Goal: Information Seeking & Learning: Learn about a topic

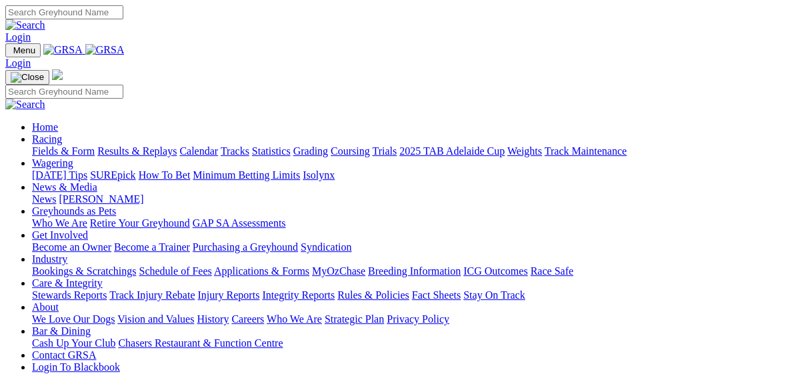
click at [135, 145] on link "Results & Replays" at bounding box center [136, 150] width 79 height 11
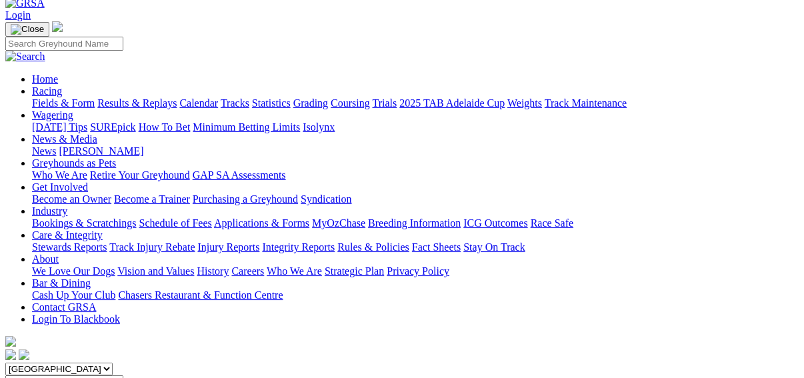
scroll to position [107, 0]
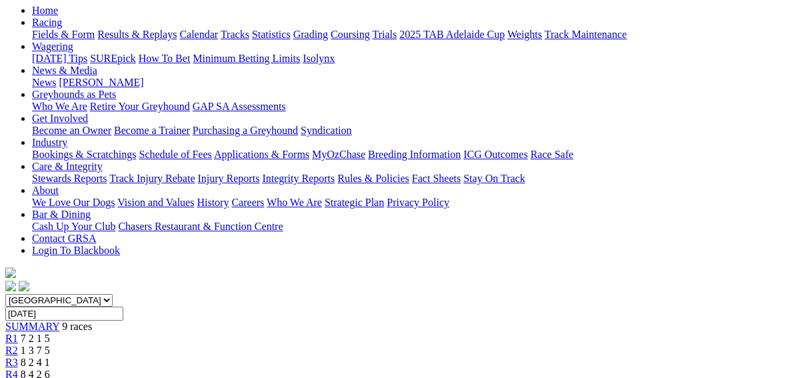
scroll to position [160, 0]
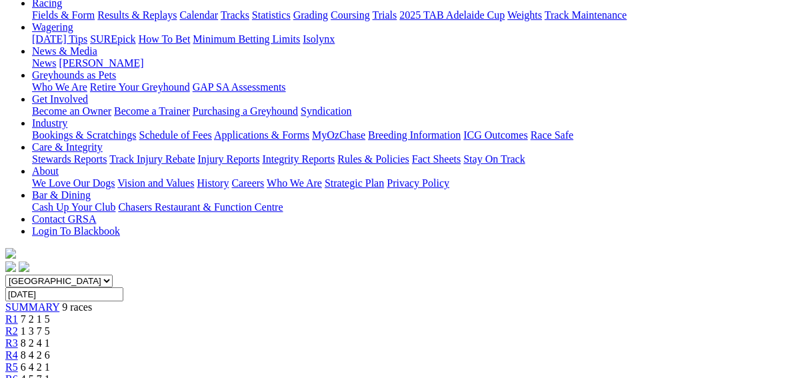
click at [18, 325] on link "R2" at bounding box center [11, 330] width 13 height 11
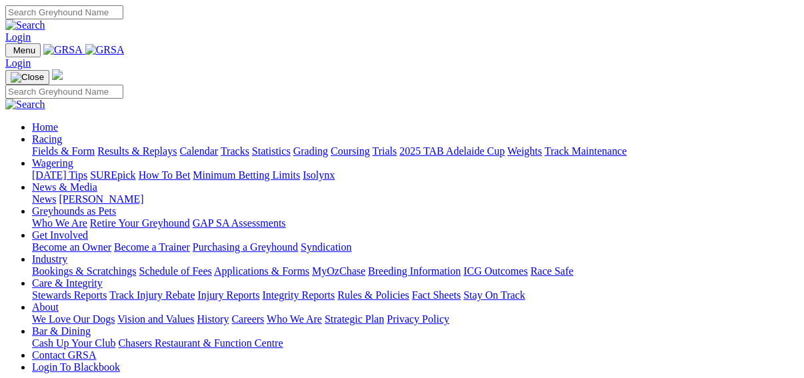
click at [32, 145] on link "Fields & Form" at bounding box center [63, 150] width 63 height 11
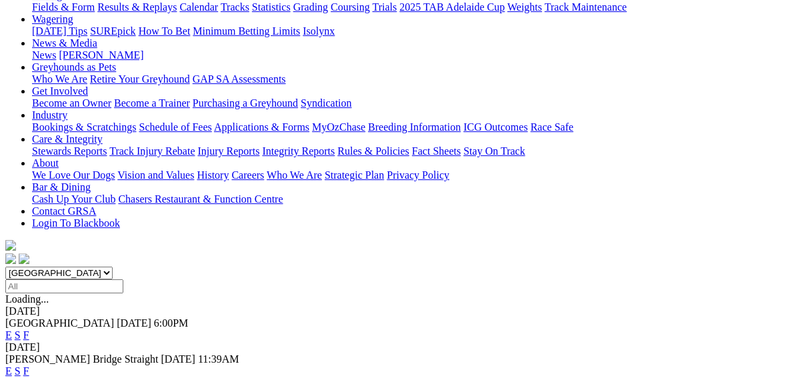
scroll to position [213, 0]
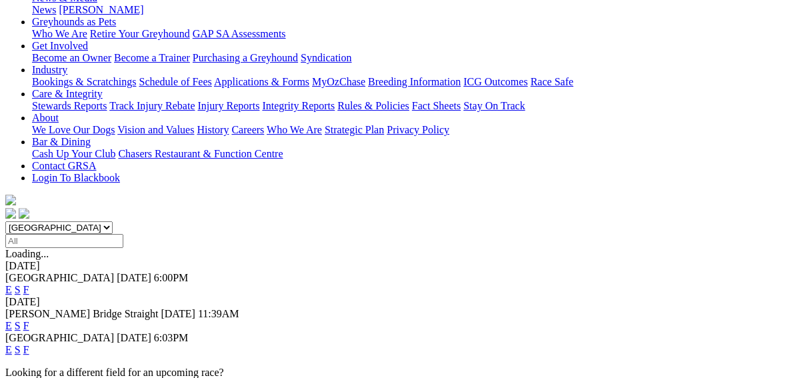
click at [29, 320] on link "F" at bounding box center [26, 325] width 6 height 11
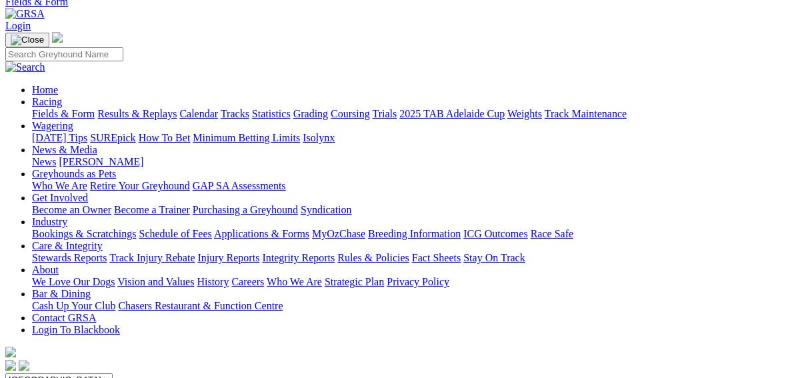
scroll to position [160, 0]
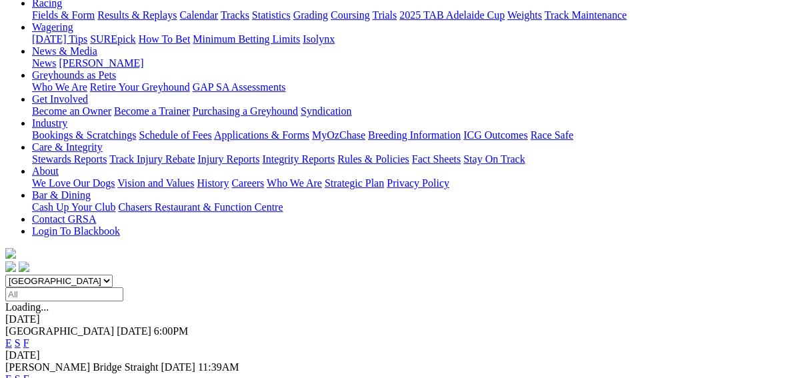
click at [12, 373] on link "E" at bounding box center [8, 378] width 7 height 11
